Goal: Information Seeking & Learning: Learn about a topic

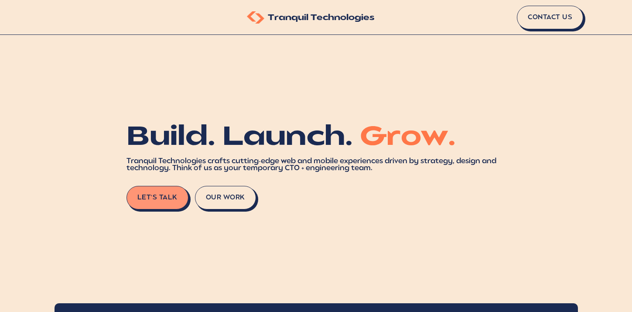
click at [250, 15] on img at bounding box center [255, 17] width 17 height 12
drag, startPoint x: 245, startPoint y: 9, endPoint x: 288, endPoint y: 31, distance: 48.4
click at [288, 31] on div "Tranquil Technologies Contact Us" at bounding box center [316, 17] width 632 height 35
click at [273, 26] on div "Tranquil Technologies Contact Us" at bounding box center [316, 17] width 632 height 35
drag, startPoint x: 269, startPoint y: 17, endPoint x: 393, endPoint y: 24, distance: 124.0
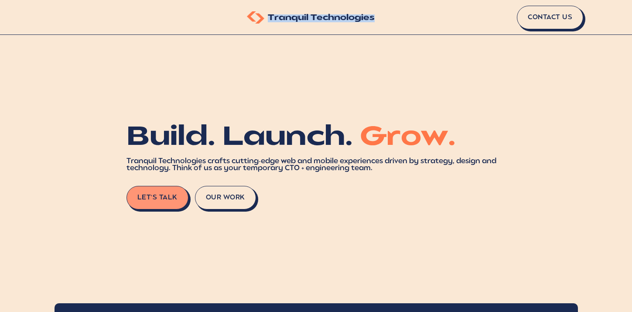
click at [393, 25] on div "Tranquil Technologies Contact Us" at bounding box center [316, 17] width 632 height 35
click at [283, 20] on span "Tranquil Technologies" at bounding box center [321, 18] width 107 height 8
click at [337, 12] on div "Tranquil Technologies" at bounding box center [311, 17] width 128 height 12
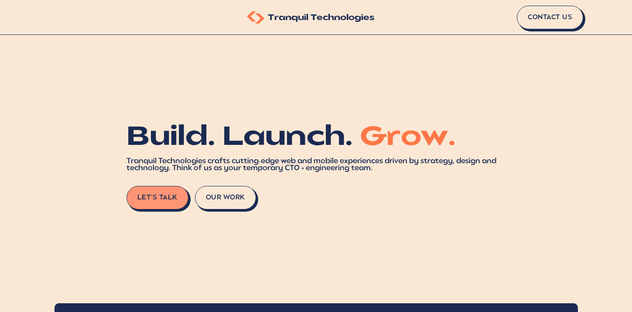
click at [361, 19] on span "Tranquil Technologies" at bounding box center [321, 18] width 107 height 8
click at [252, 14] on img at bounding box center [255, 17] width 17 height 12
drag, startPoint x: 178, startPoint y: 141, endPoint x: 145, endPoint y: 139, distance: 33.7
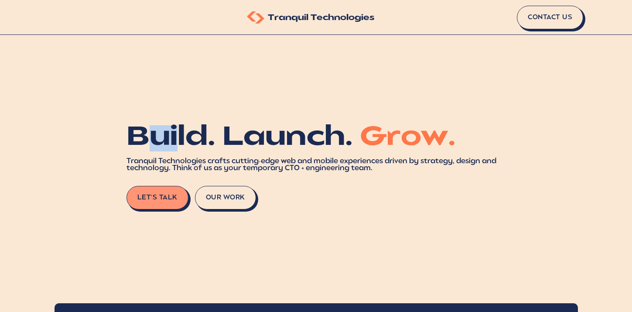
click at [145, 139] on h1 "Build. Launch. Grow." at bounding box center [315, 138] width 379 height 26
drag, startPoint x: 128, startPoint y: 134, endPoint x: 206, endPoint y: 136, distance: 78.5
click at [206, 136] on h1 "Build. Launch. Grow." at bounding box center [315, 138] width 379 height 26
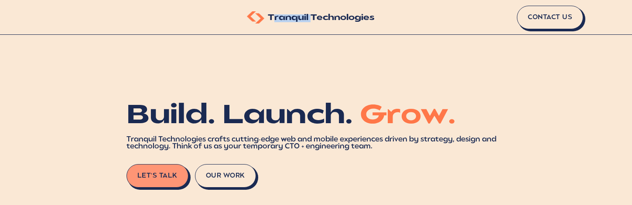
drag, startPoint x: 272, startPoint y: 17, endPoint x: 351, endPoint y: 19, distance: 79.4
click at [336, 19] on span "Tranquil Technologies" at bounding box center [321, 18] width 107 height 8
click at [357, 19] on span "Tranquil Technologies" at bounding box center [321, 18] width 107 height 8
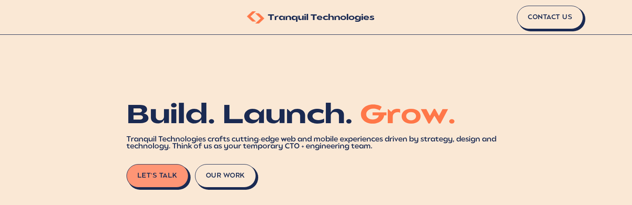
click at [248, 112] on h1 "Build. Launch. Grow." at bounding box center [315, 117] width 379 height 26
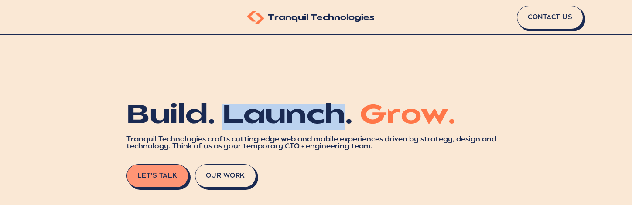
click at [248, 112] on h1 "Build. Launch. Grow." at bounding box center [315, 117] width 379 height 26
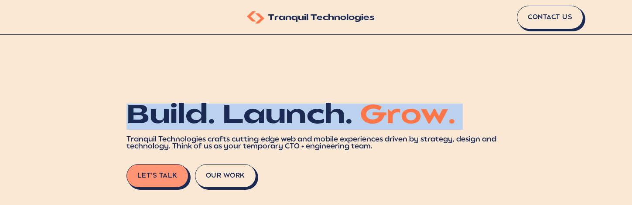
click at [248, 112] on h1 "Build. Launch. Grow." at bounding box center [315, 117] width 379 height 26
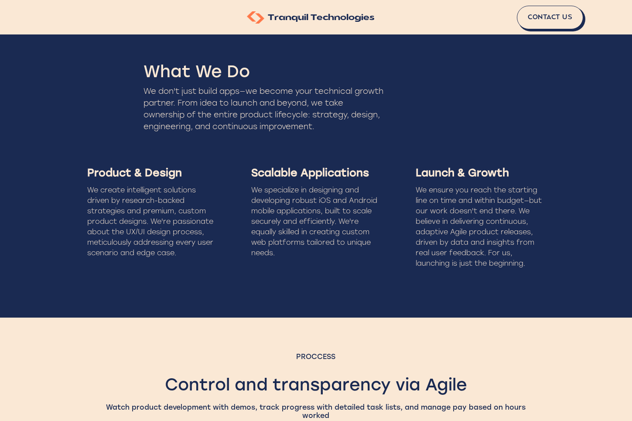
scroll to position [878, 0]
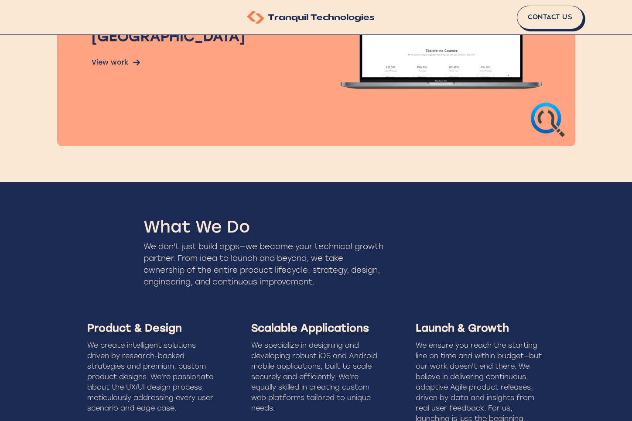
scroll to position [728, 0]
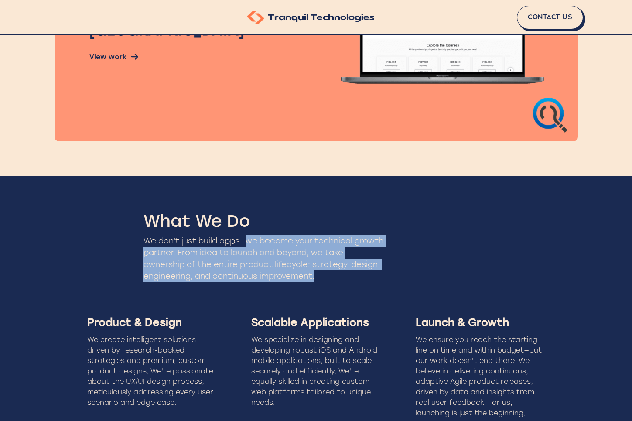
drag, startPoint x: 249, startPoint y: 242, endPoint x: 339, endPoint y: 275, distance: 95.4
click at [339, 275] on div "We don't just build apps—we become your technical growth partner. From idea to …" at bounding box center [263, 258] width 241 height 47
copy div "we become your technical growth partner. From idea to launch and beyond, we tak…"
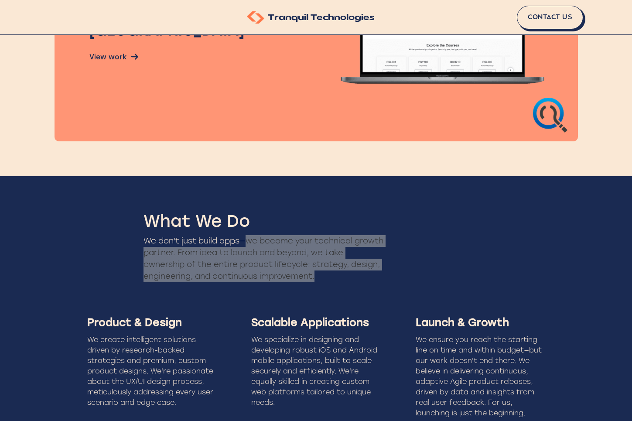
click at [81, 272] on div "What We Do We don't just build apps—we become your technical growth partner. Fr…" at bounding box center [316, 321] width 632 height 291
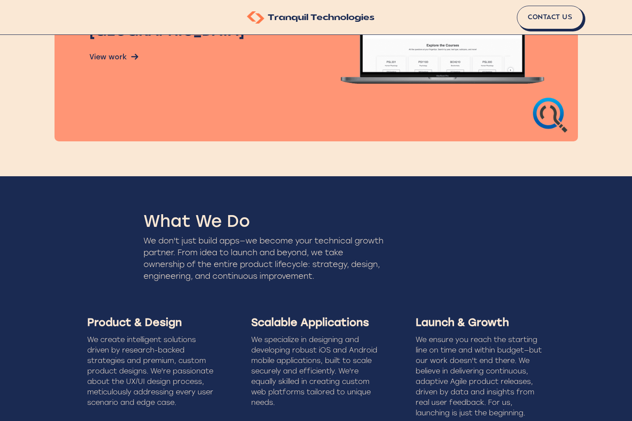
click at [127, 300] on div "What We Do We don't just build apps—we become your technical growth partner. Fr…" at bounding box center [316, 321] width 632 height 291
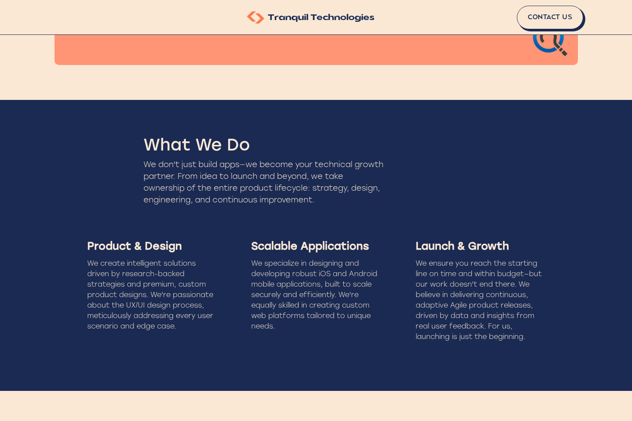
scroll to position [806, 0]
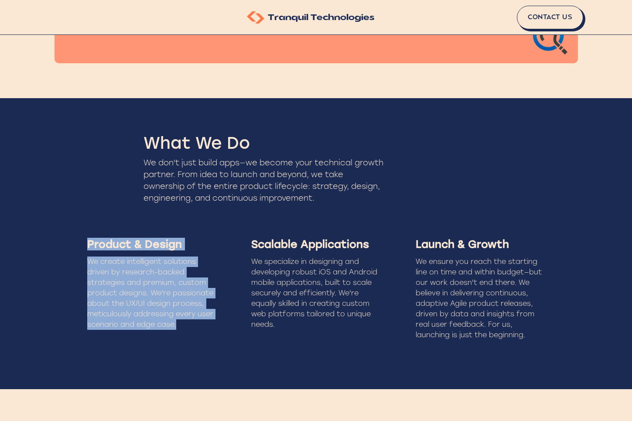
drag, startPoint x: 86, startPoint y: 242, endPoint x: 177, endPoint y: 323, distance: 122.3
click at [177, 323] on div "Product & Design We create intelligent solutions driven by research-backed stra…" at bounding box center [152, 289] width 150 height 130
copy div "Product & Design We create intelligent solutions driven by research-backed stra…"
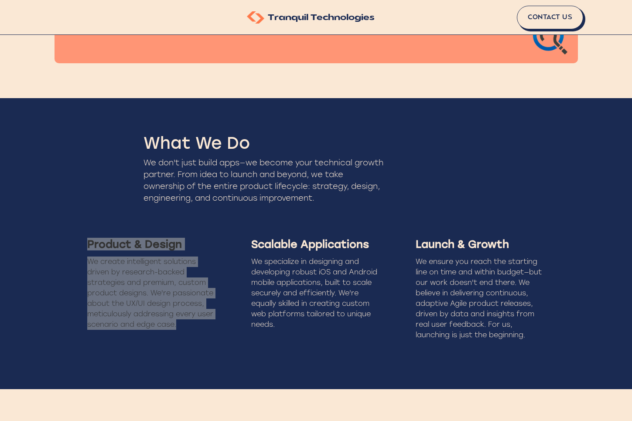
click at [89, 248] on div "Product & Design" at bounding box center [151, 244] width 129 height 13
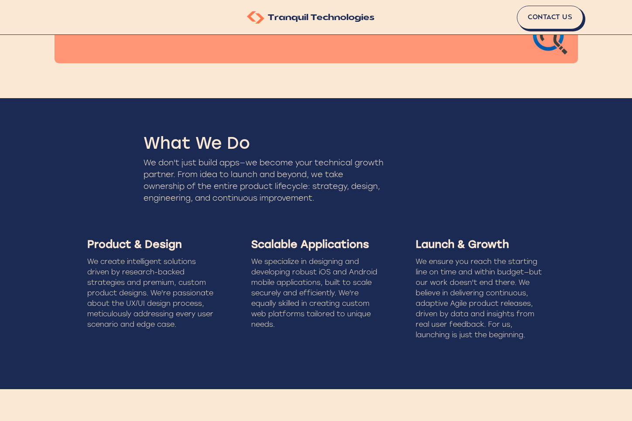
click at [87, 244] on div "Product & Design We create intelligent solutions driven by research-backed stra…" at bounding box center [152, 289] width 150 height 130
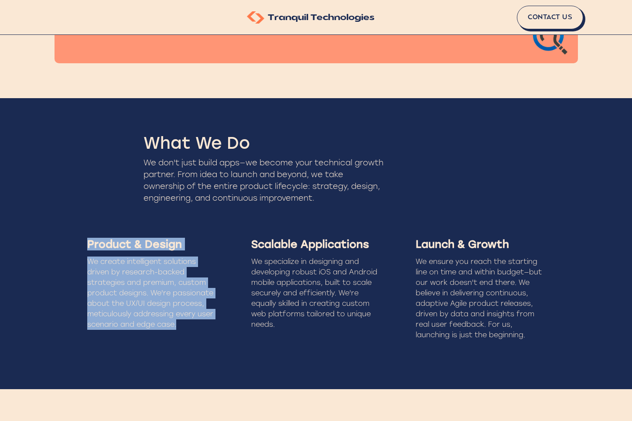
drag, startPoint x: 88, startPoint y: 245, endPoint x: 192, endPoint y: 334, distance: 137.2
click at [192, 334] on div "Product & Design We create intelligent solutions driven by research-backed stra…" at bounding box center [152, 289] width 150 height 130
copy div "Product & Design We create intelligent solutions driven by research-backed stra…"
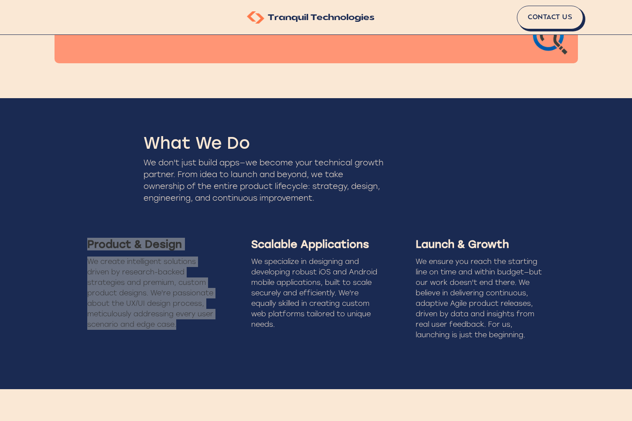
click at [53, 296] on div "What We Do We don't just build apps—we become your technical growth partner. Fr…" at bounding box center [316, 243] width 632 height 291
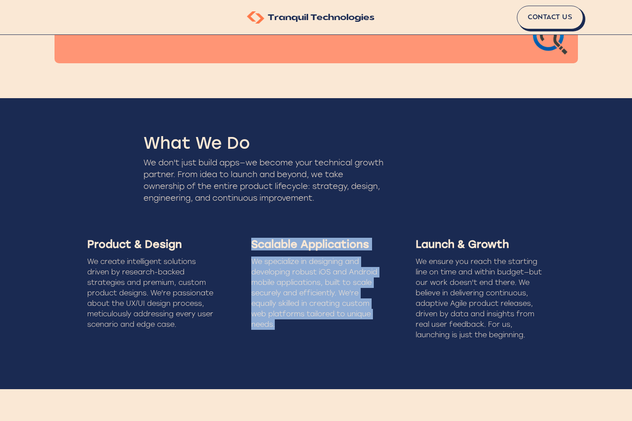
drag, startPoint x: 249, startPoint y: 245, endPoint x: 317, endPoint y: 322, distance: 103.1
click at [317, 322] on div "Scalable Applications We specialize in designing and developing robust iOS and …" at bounding box center [316, 289] width 150 height 130
copy div "Scalable Applications We specialize in designing and developing robust iOS and …"
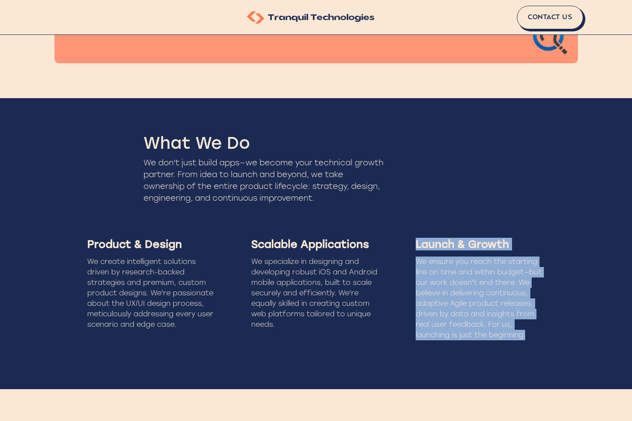
drag, startPoint x: 415, startPoint y: 244, endPoint x: 527, endPoint y: 339, distance: 146.9
click at [527, 339] on div "Launch & Growth We ensure you reach the starting line on time and within budget…" at bounding box center [480, 289] width 150 height 130
copy div "Launch & Growth We ensure you reach the starting line on time and within budget…"
